Goal: Task Accomplishment & Management: Manage account settings

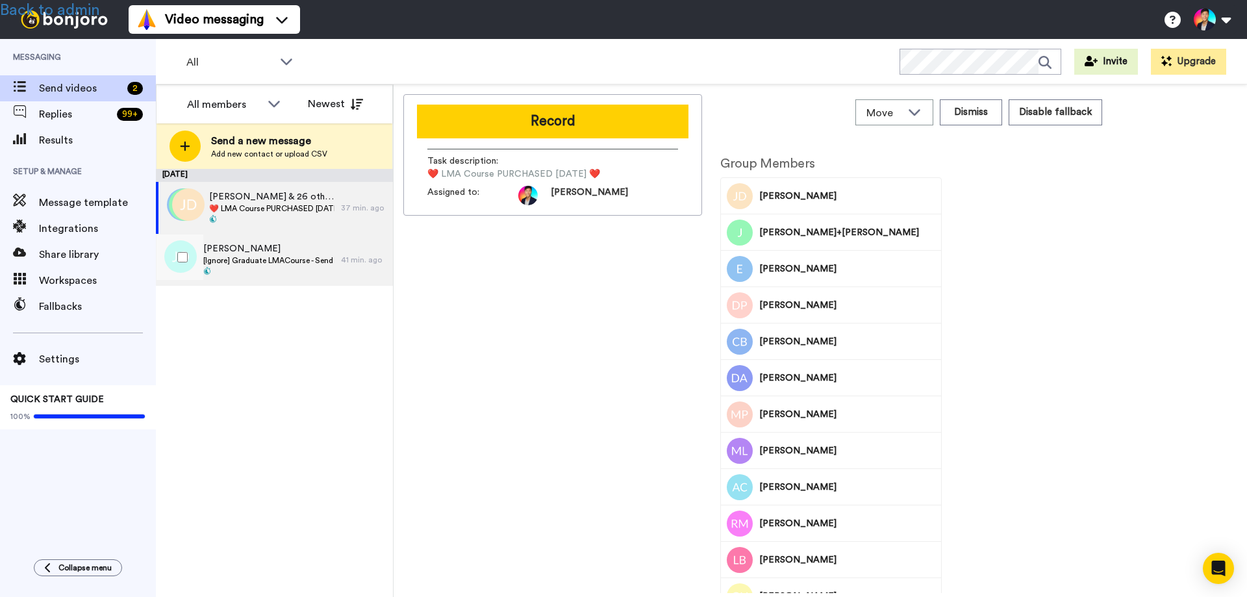
click at [251, 261] on span "[Ignore] Graduate LMACourse - Send Fallback Video [DATE]" at bounding box center [268, 260] width 131 height 10
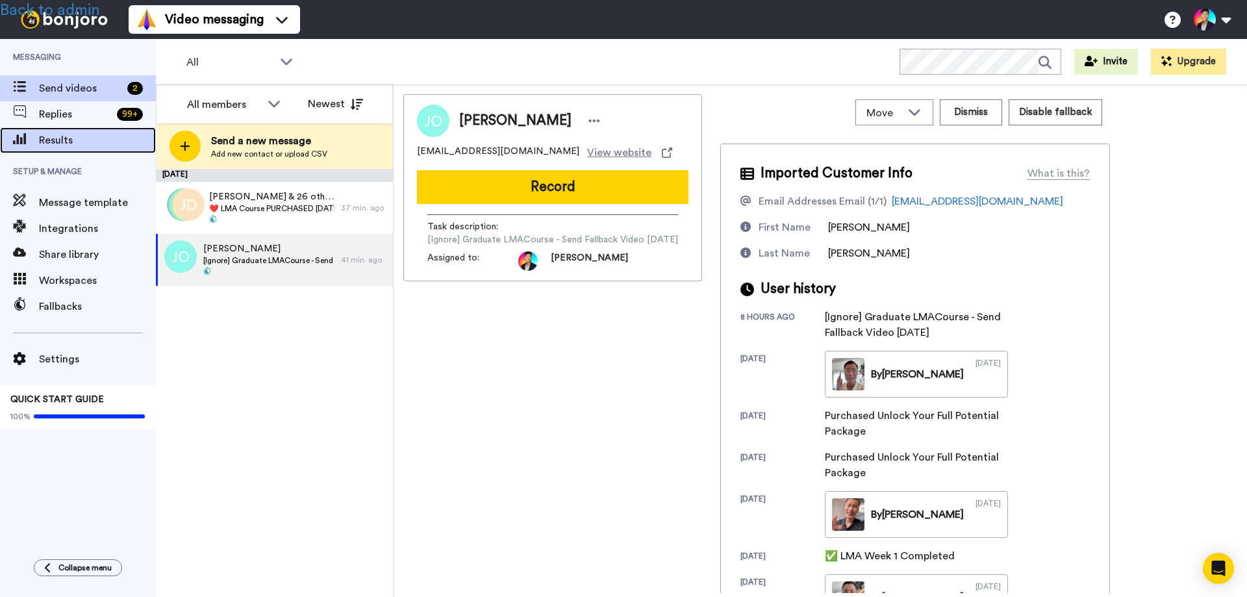
click at [58, 135] on span "Results" at bounding box center [97, 141] width 117 height 16
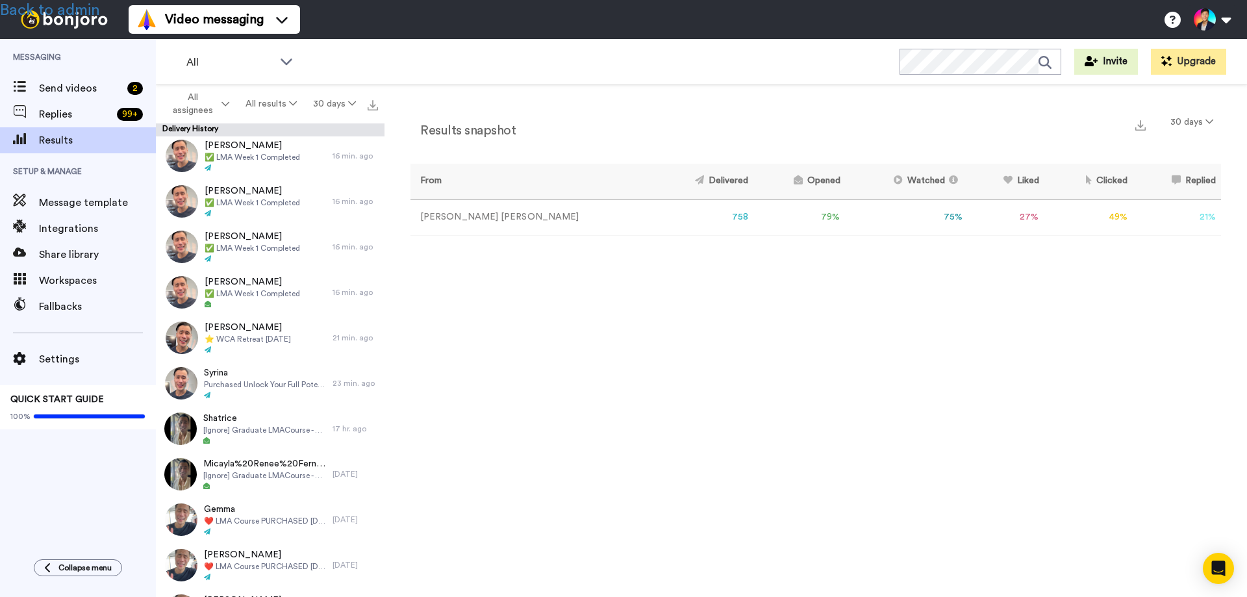
scroll to position [325, 0]
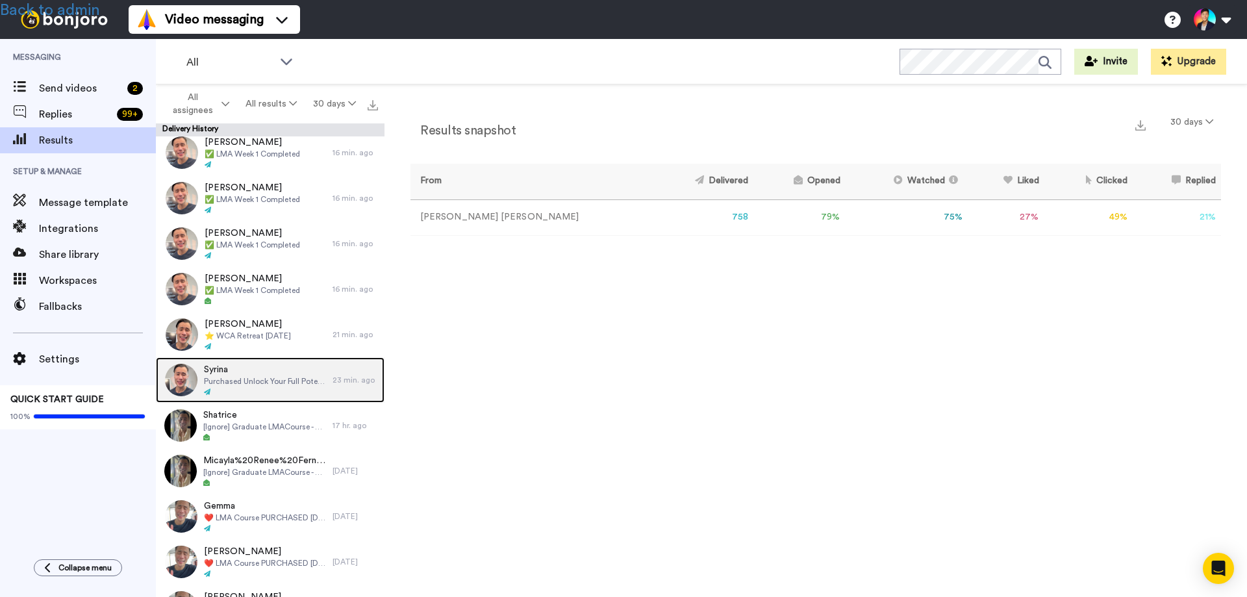
click at [240, 377] on span "Purchased Unlock Your Full Potential Package" at bounding box center [265, 381] width 122 height 10
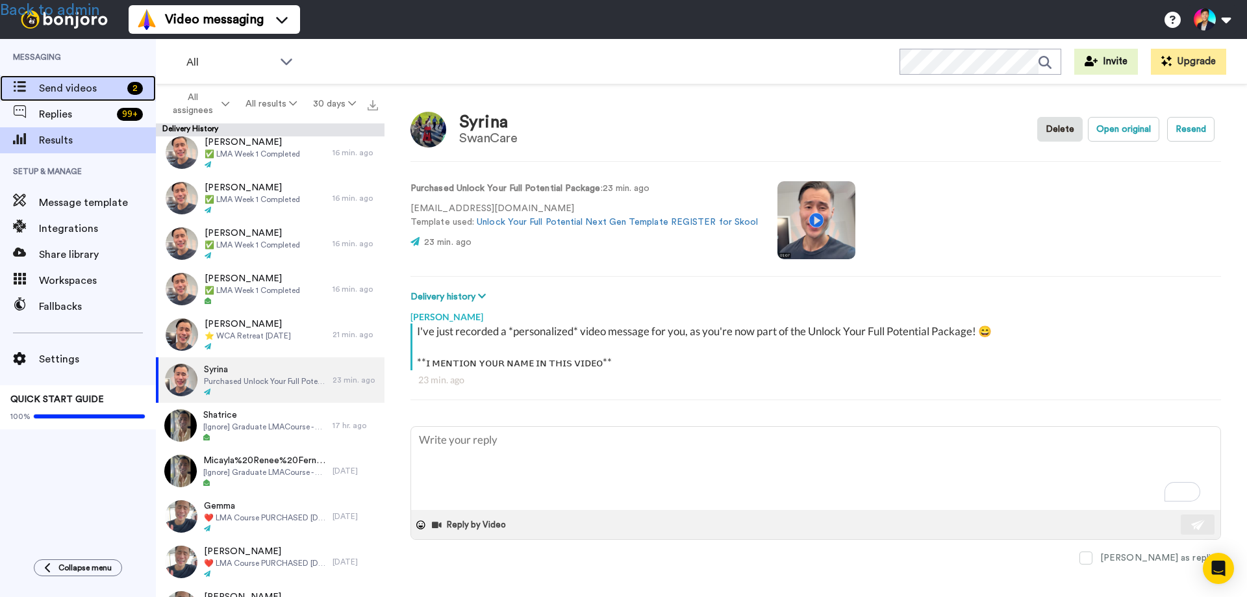
click at [61, 85] on span "Send videos" at bounding box center [80, 89] width 83 height 16
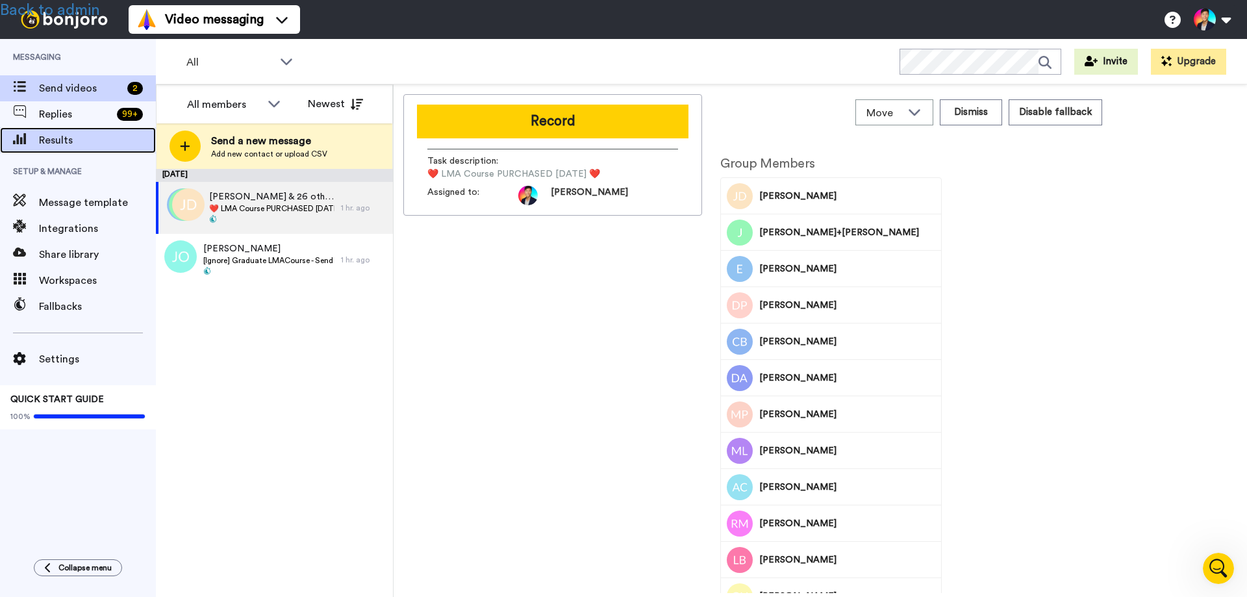
click at [44, 134] on span "Results" at bounding box center [97, 141] width 117 height 16
